Goal: Transaction & Acquisition: Purchase product/service

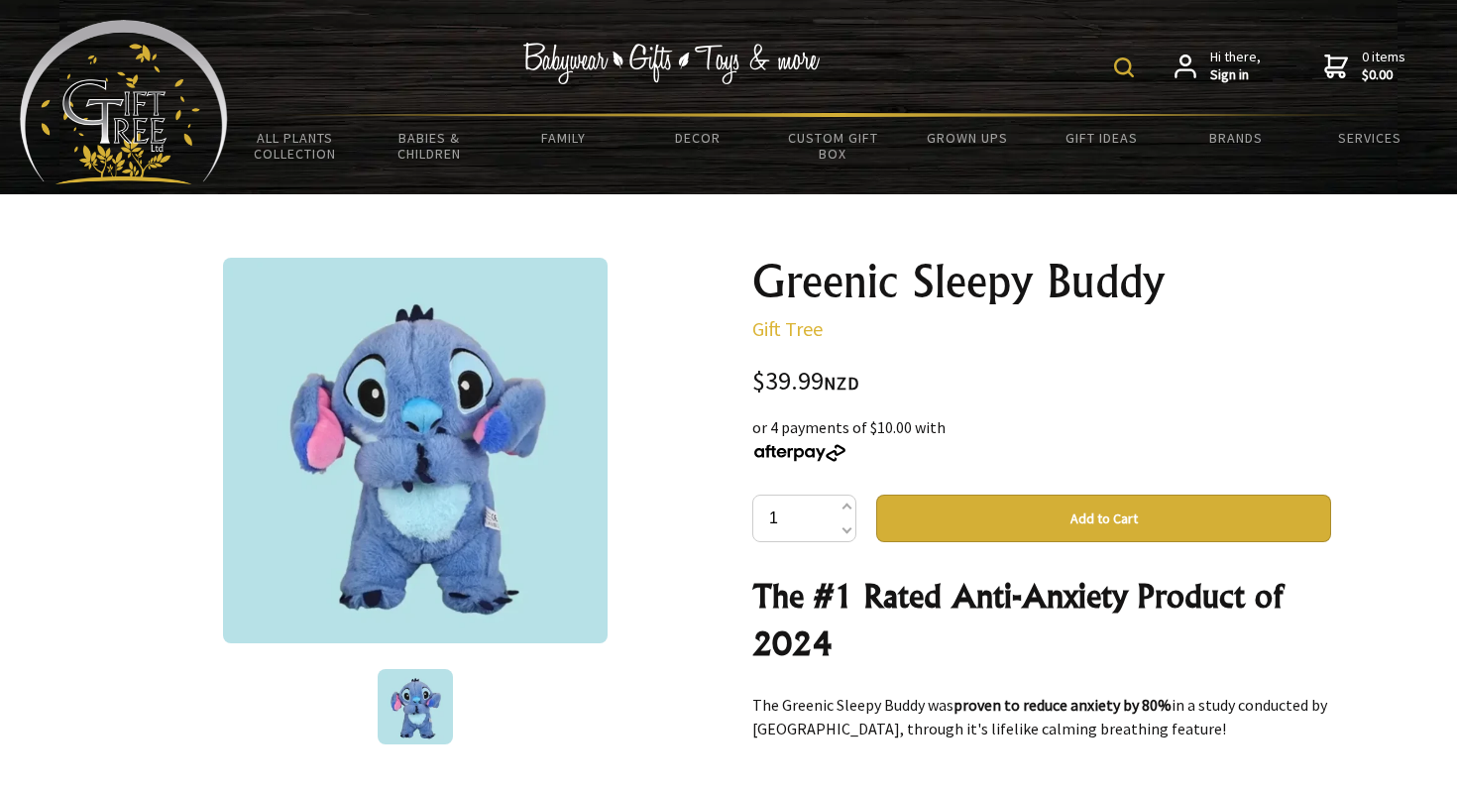
click at [1225, 67] on strong "Sign in" at bounding box center [1235, 75] width 51 height 18
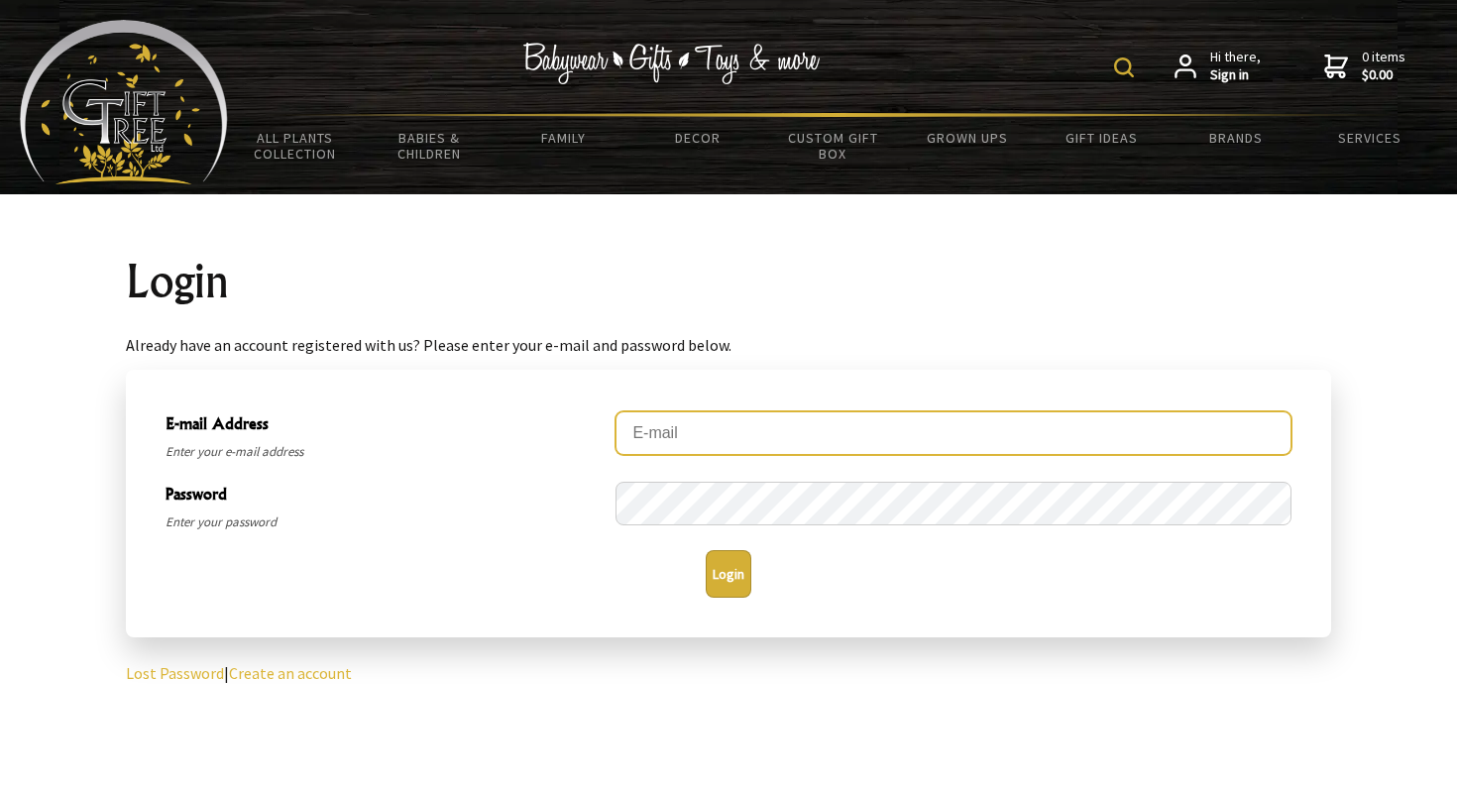
click at [1204, 435] on input "E-mail Address" at bounding box center [953, 433] width 676 height 44
type input "dandcmoss@xtra.co.nz"
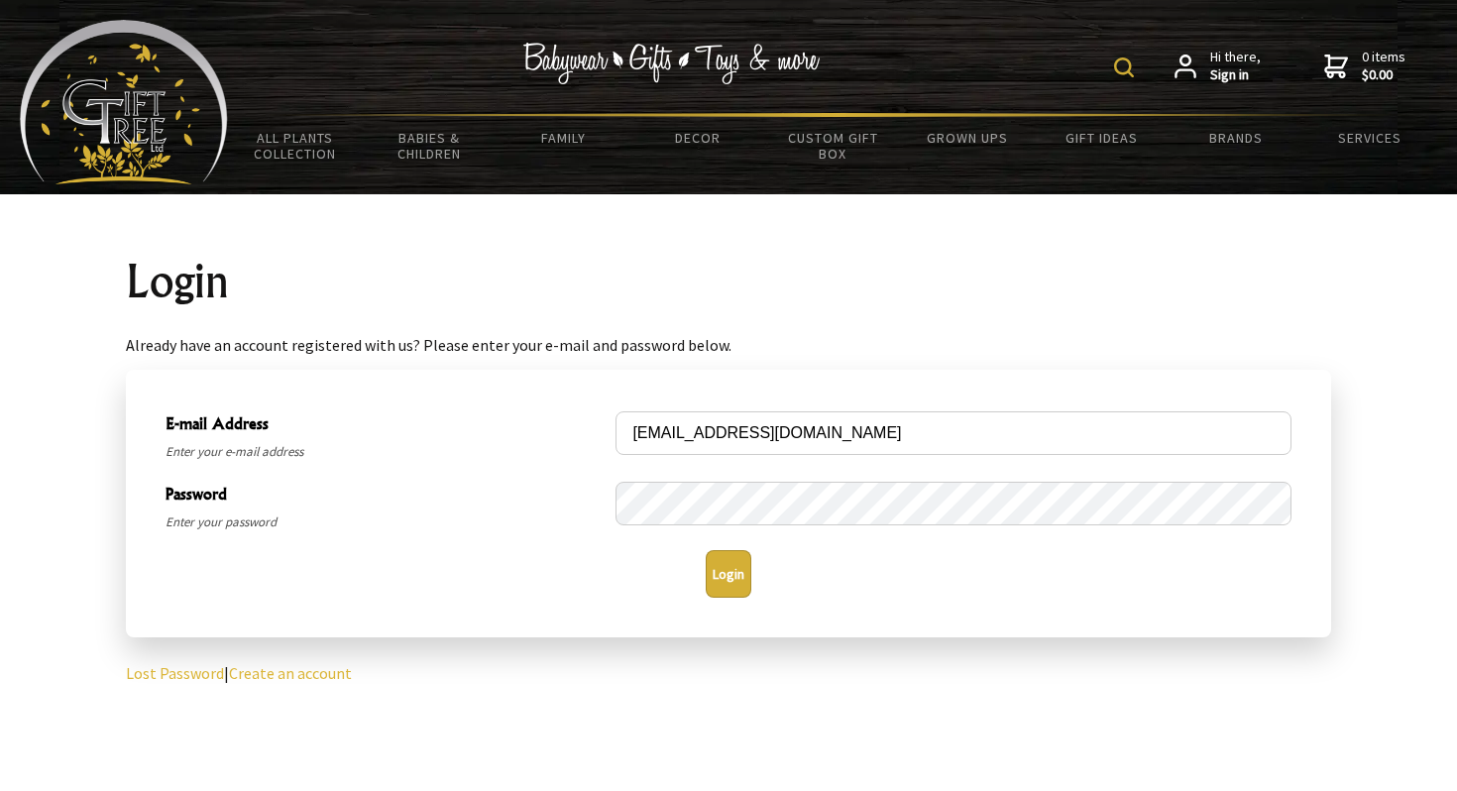
click at [723, 579] on button "Login" at bounding box center [729, 574] width 46 height 48
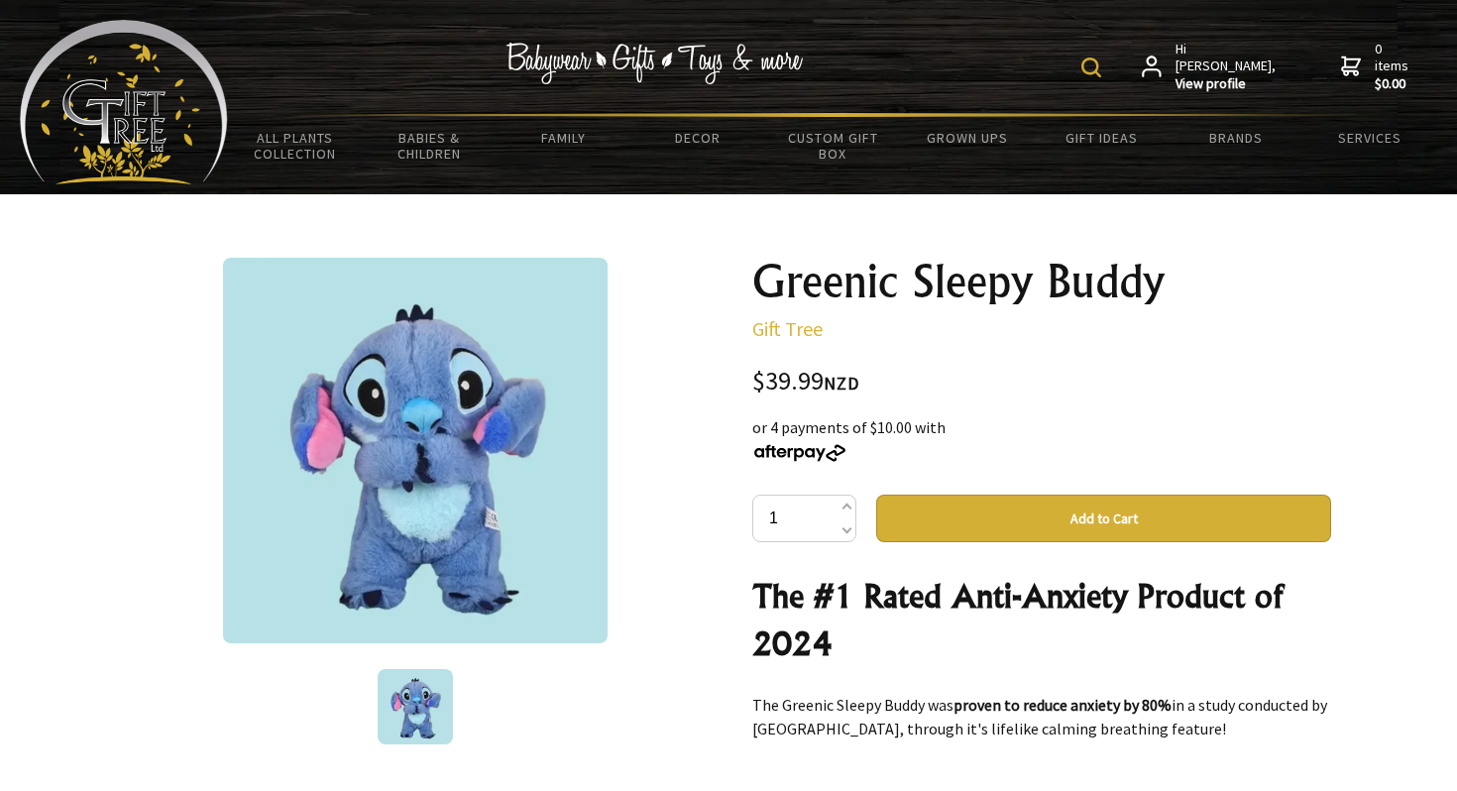
click at [1031, 518] on button "Add to Cart" at bounding box center [1103, 519] width 455 height 48
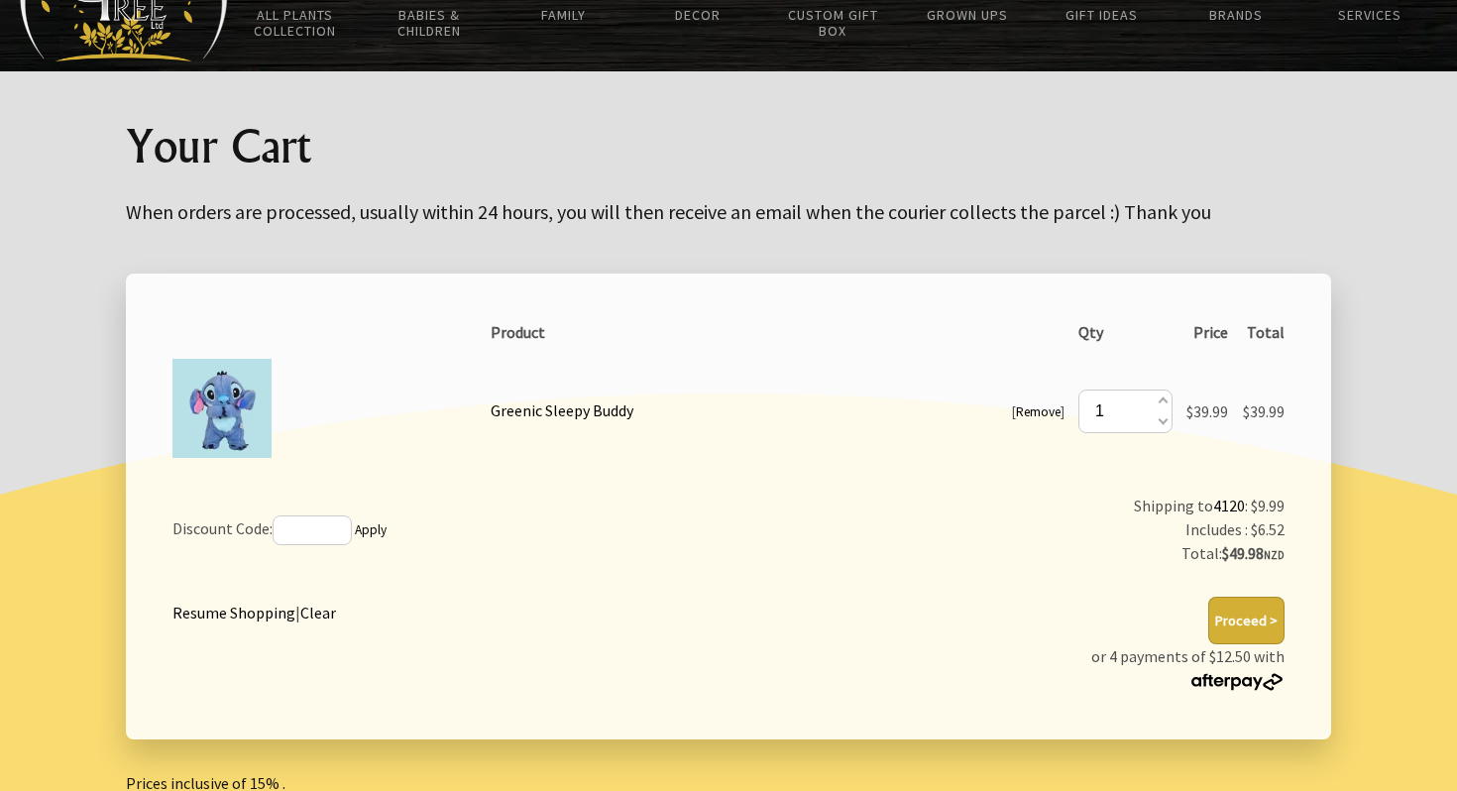
scroll to position [138, 0]
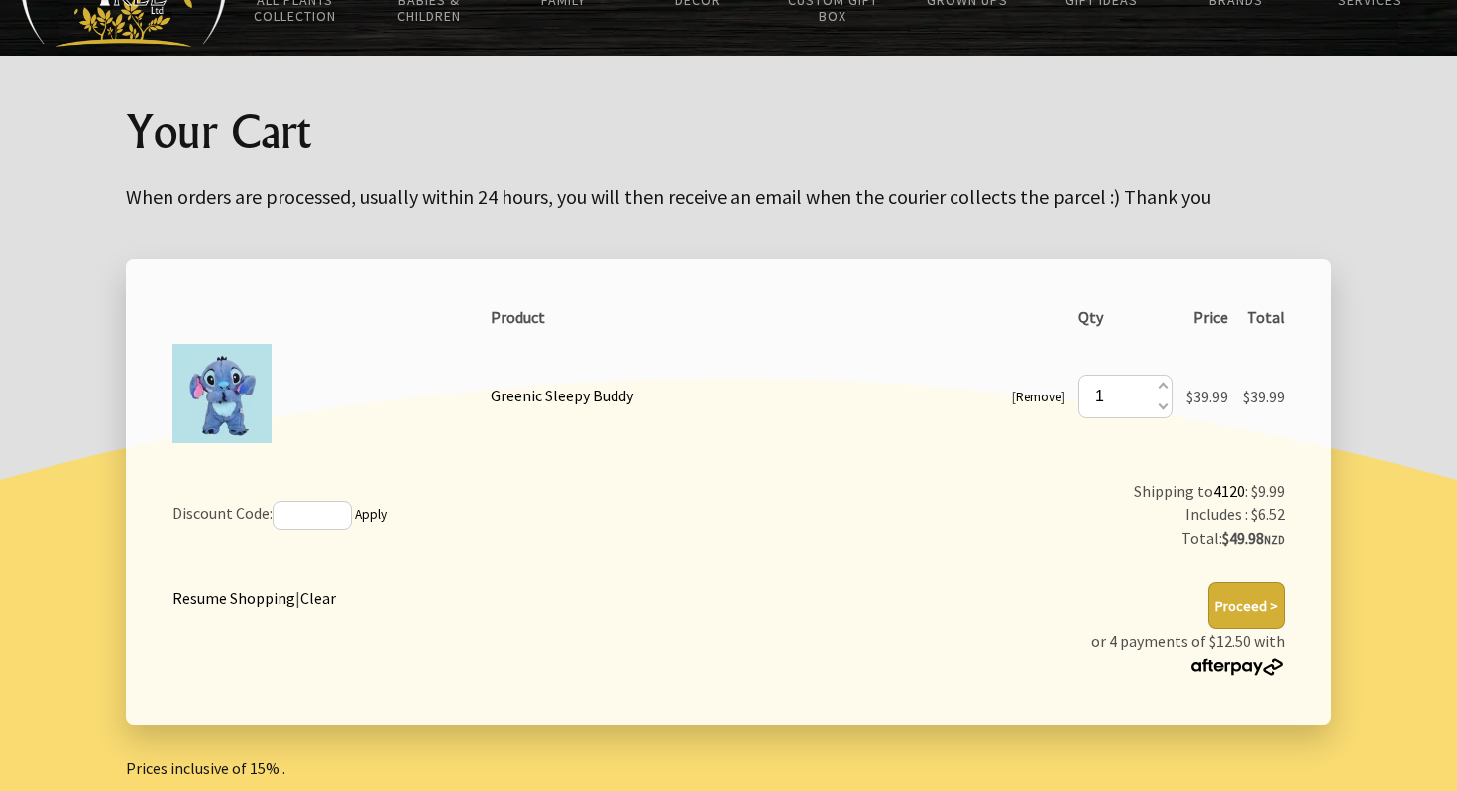
click at [1263, 608] on button "Proceed >" at bounding box center [1246, 606] width 76 height 48
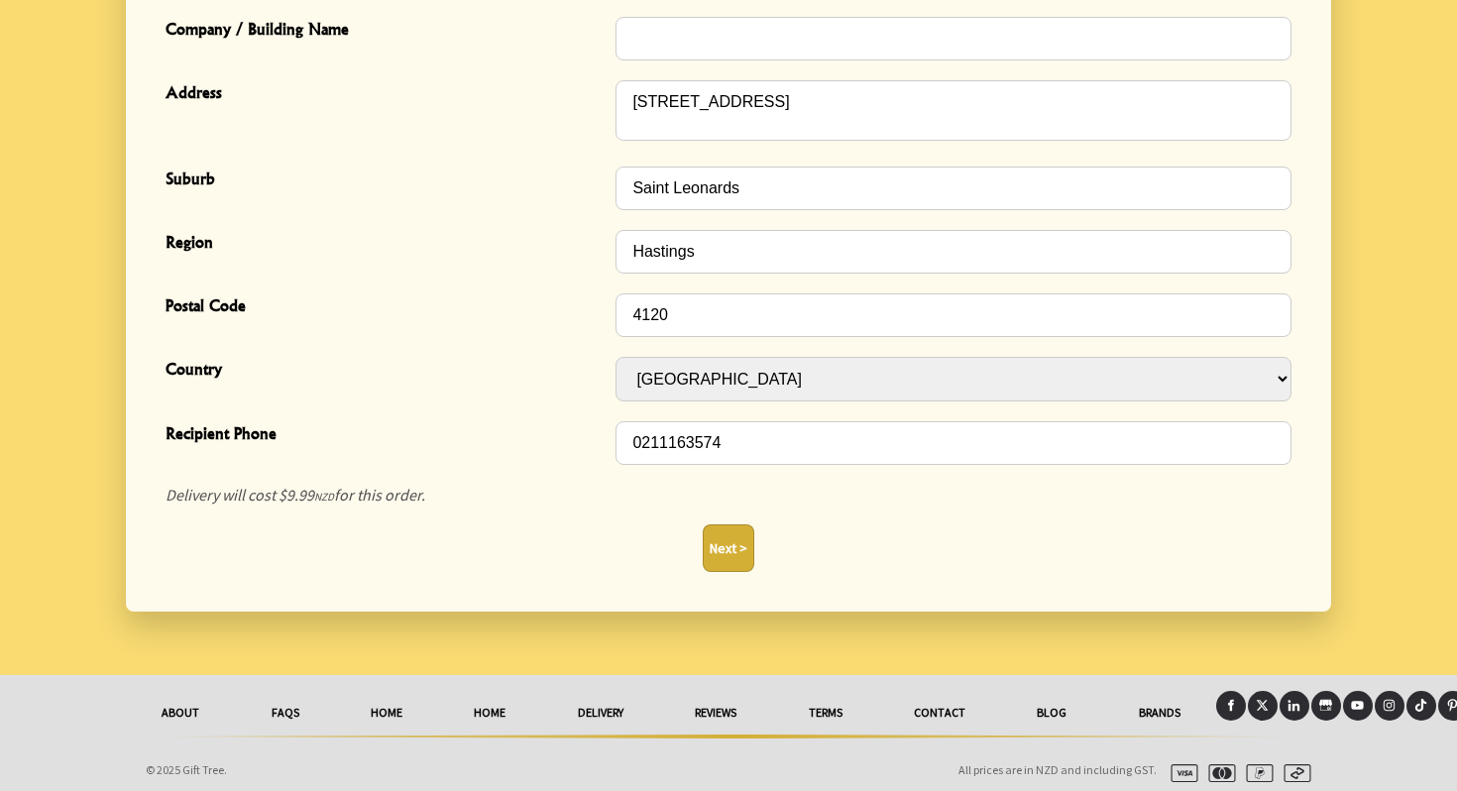
scroll to position [698, 0]
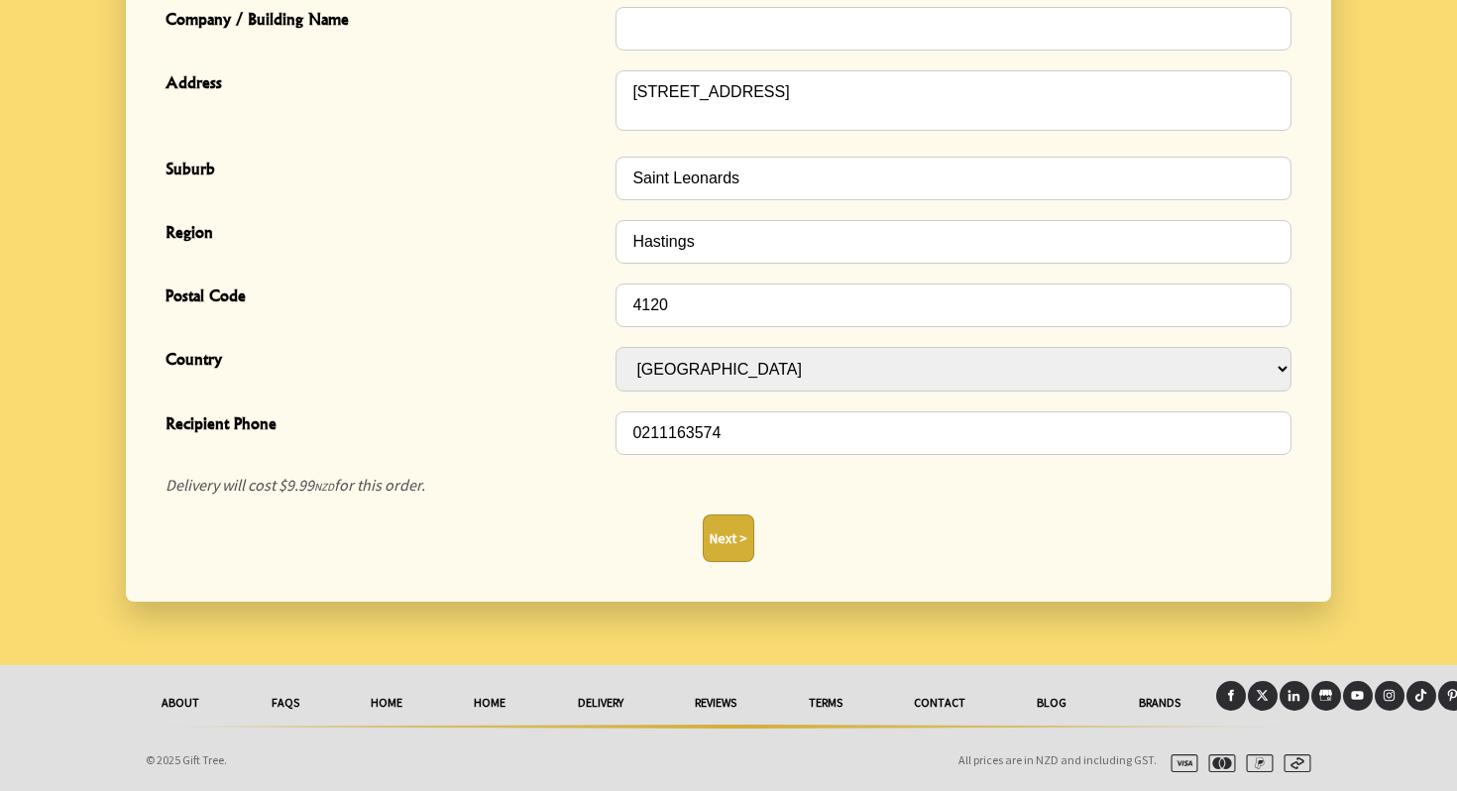
click at [718, 542] on button "Next >" at bounding box center [729, 538] width 52 height 48
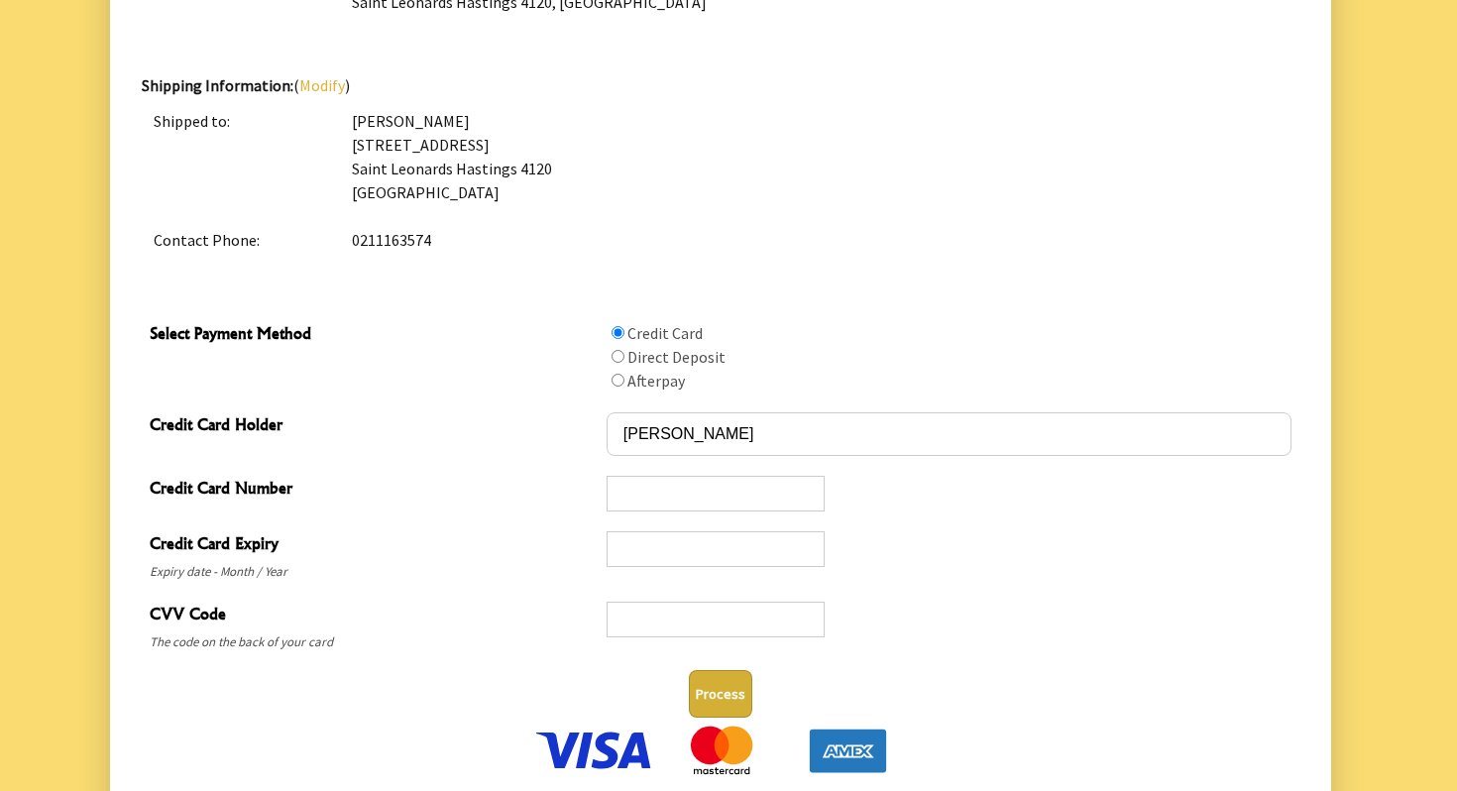
scroll to position [771, 0]
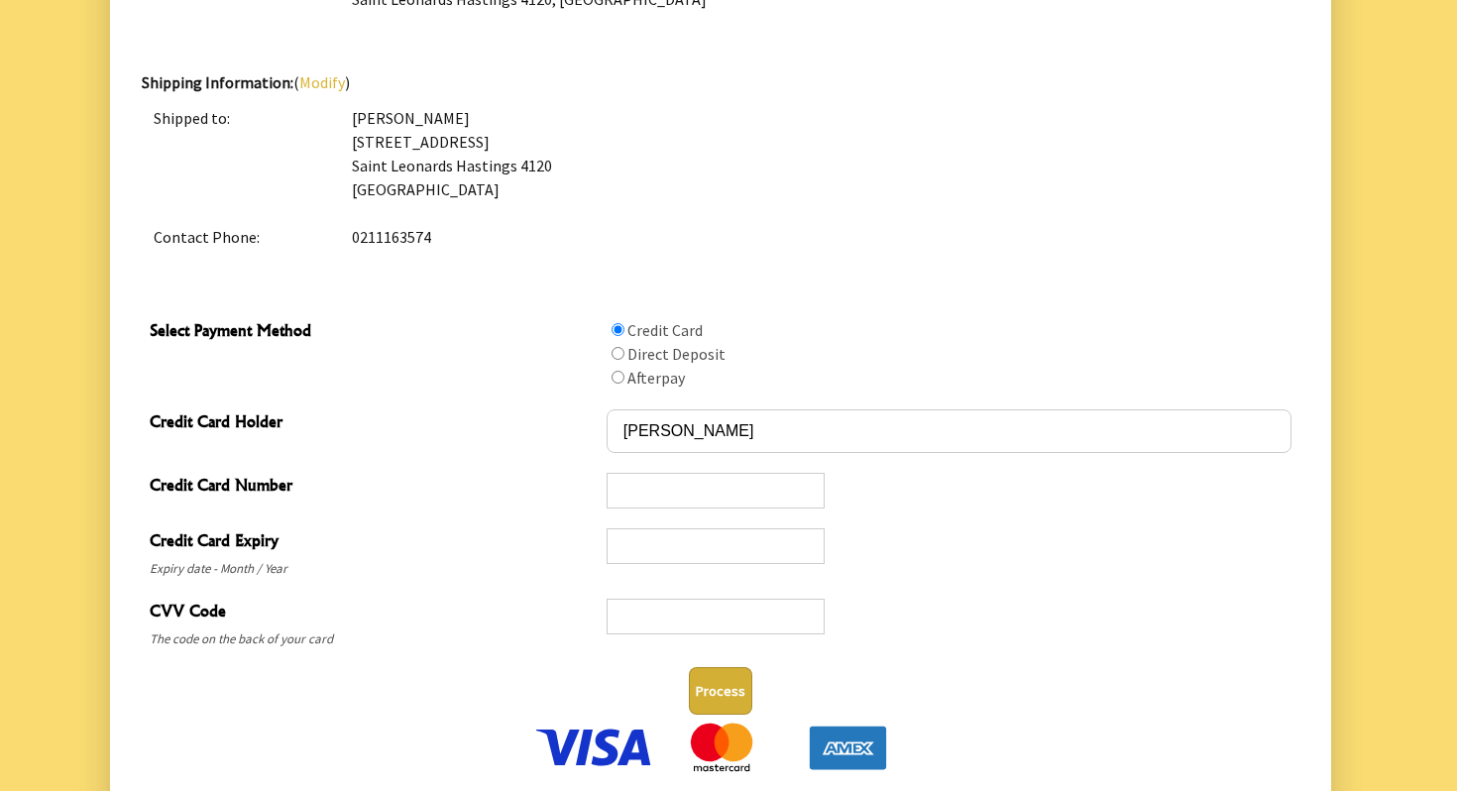
click at [616, 378] on input "Select Payment Method" at bounding box center [617, 377] width 13 height 13
radio input "true"
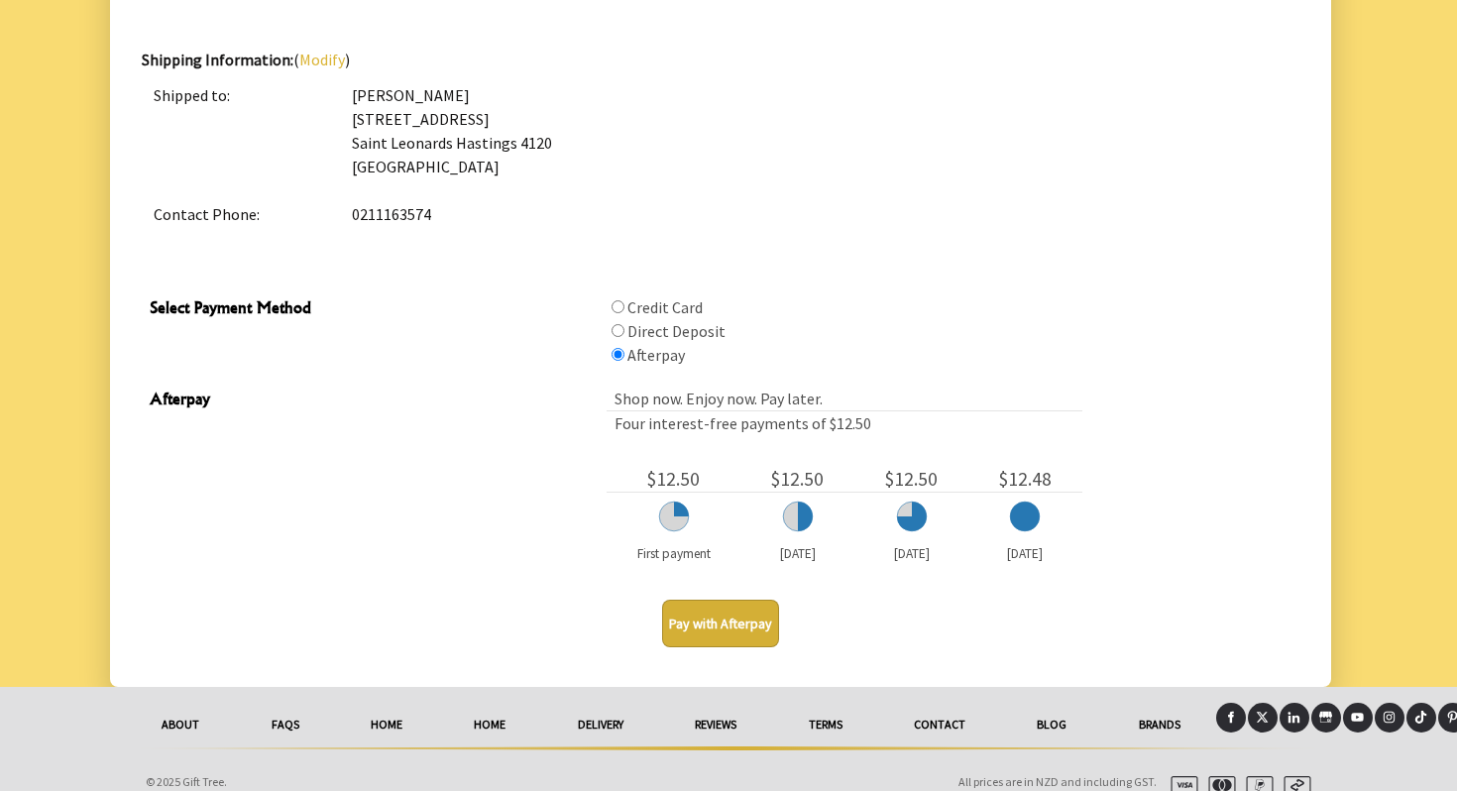
scroll to position [814, 0]
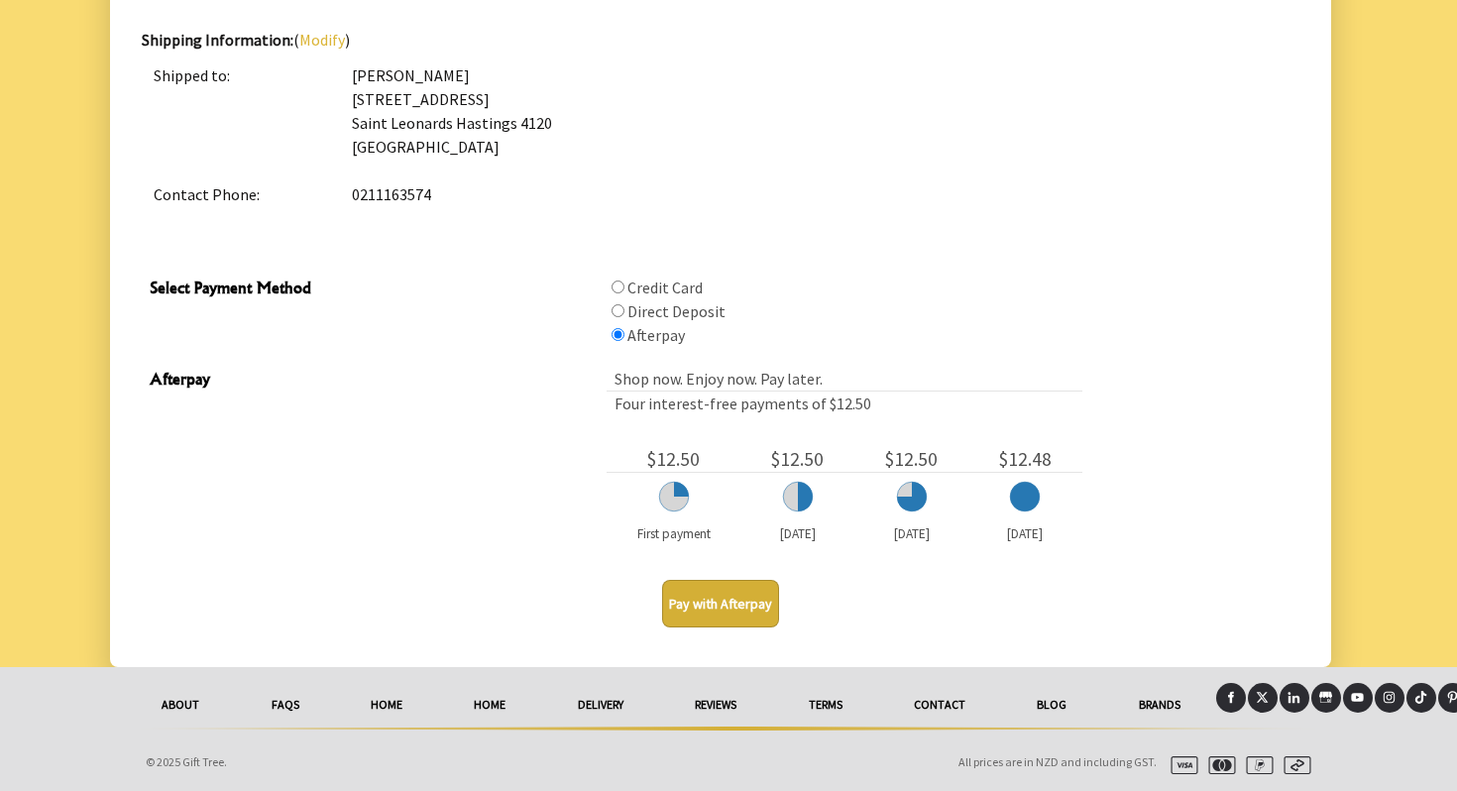
click at [719, 602] on button "Pay with Afterpay" at bounding box center [720, 604] width 117 height 48
